Goal: Register for event/course

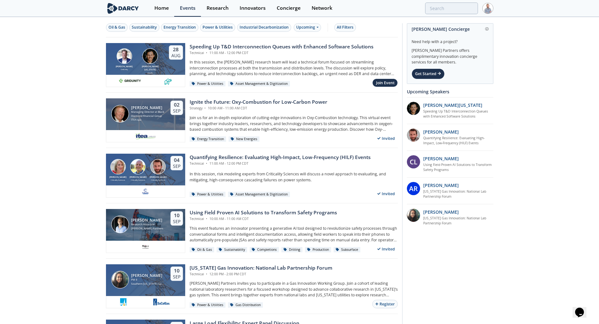
click at [265, 52] on div "Technical • 11:00 AM - 12:00 PM CDT" at bounding box center [281, 53] width 184 height 5
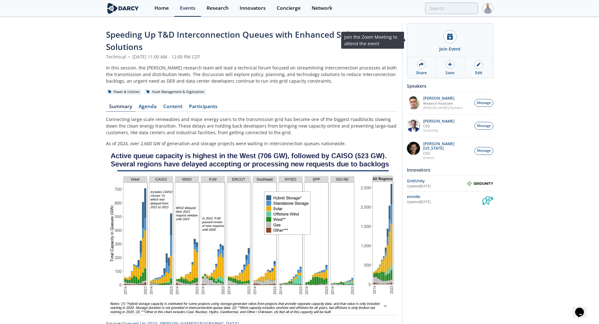
click at [451, 43] on div at bounding box center [449, 36] width 13 height 13
